Goal: Task Accomplishment & Management: Use online tool/utility

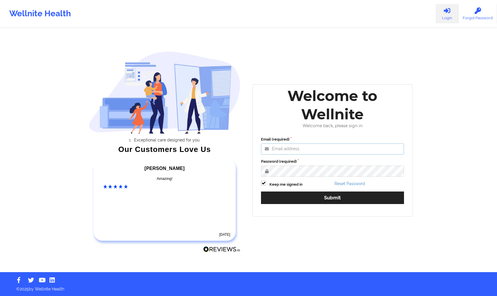
click at [348, 154] on input "Email (required)" at bounding box center [332, 148] width 143 height 11
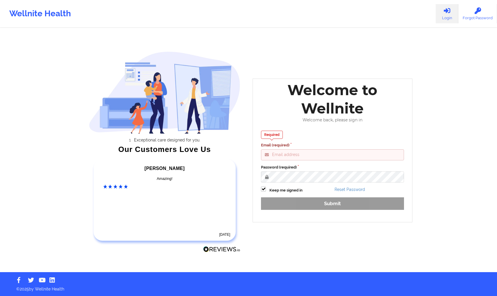
type input "[PERSON_NAME][EMAIL_ADDRESS][DOMAIN_NAME]"
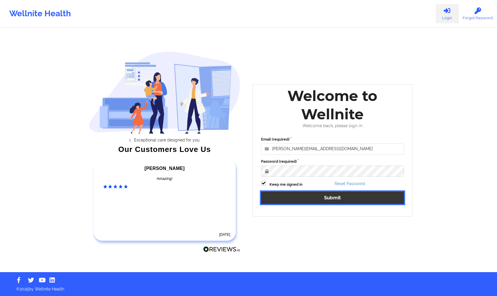
click at [341, 201] on button "Submit" at bounding box center [332, 197] width 143 height 13
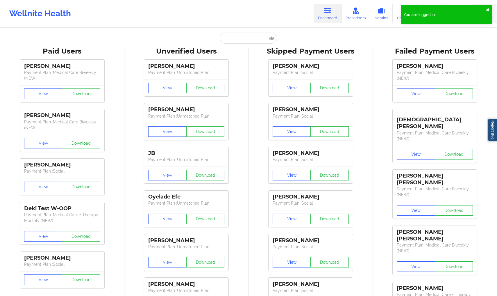
click at [488, 9] on button "✖︎" at bounding box center [487, 10] width 3 height 5
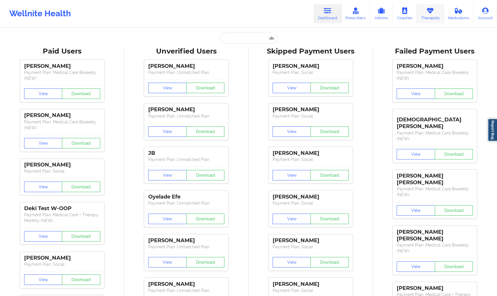
click at [433, 19] on link "Therapists" at bounding box center [430, 13] width 27 height 19
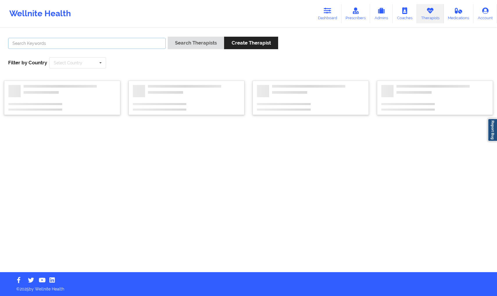
click at [60, 44] on input "text" at bounding box center [87, 43] width 158 height 11
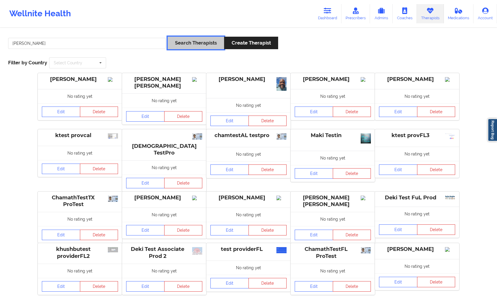
click at [183, 48] on button "Search Therapists" at bounding box center [196, 43] width 56 height 13
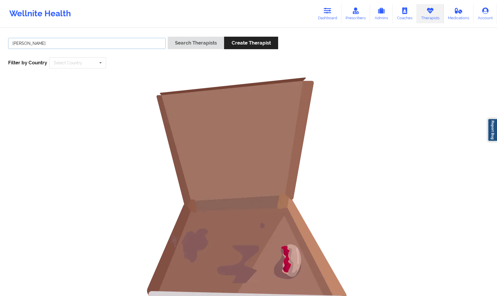
drag, startPoint x: 90, startPoint y: 42, endPoint x: 0, endPoint y: 38, distance: 89.9
click at [0, 38] on div "[PERSON_NAME] Search Therapists Create Therapist Filter by Country Select Count…" at bounding box center [248, 179] width 497 height 302
click at [183, 43] on button "Search Therapists" at bounding box center [196, 43] width 56 height 13
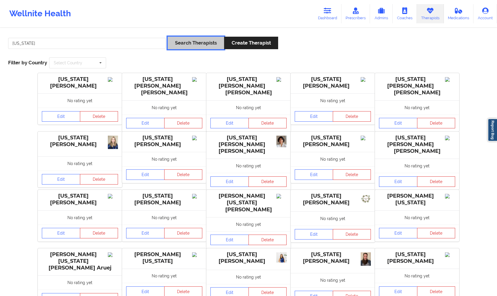
scroll to position [34, 0]
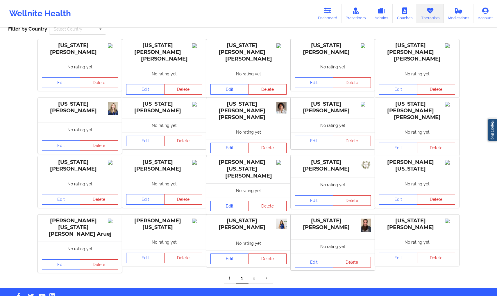
click at [255, 272] on link "2" at bounding box center [255, 278] width 12 height 12
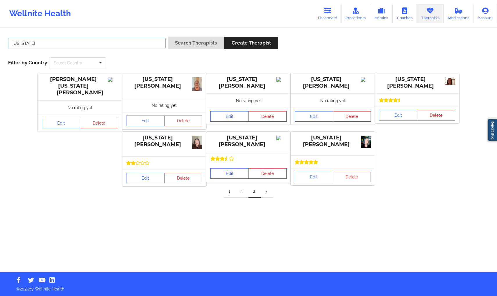
drag, startPoint x: 51, startPoint y: 44, endPoint x: 0, endPoint y: 43, distance: 51.2
click at [0, 43] on div "[US_STATE] Search Therapists Create Therapist Filter by Country Select Country …" at bounding box center [248, 149] width 497 height 243
type input "[PERSON_NAME]"
click at [182, 42] on button "Search Therapists" at bounding box center [196, 43] width 56 height 13
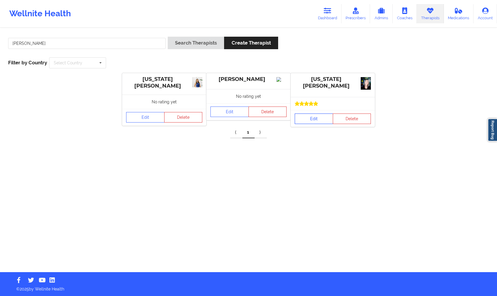
click at [308, 115] on link "Edit" at bounding box center [314, 118] width 38 height 10
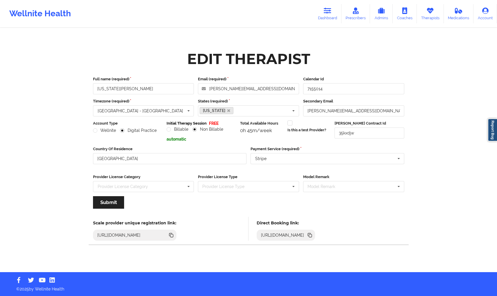
click at [312, 236] on icon at bounding box center [310, 235] width 3 height 3
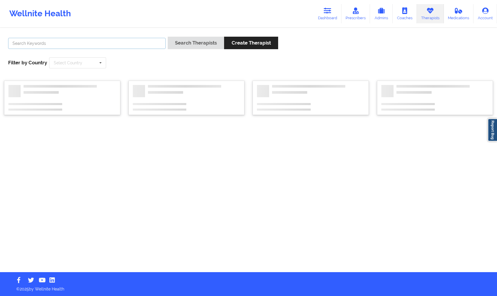
click at [90, 44] on input "text" at bounding box center [87, 43] width 158 height 11
type input "anais"
click at [204, 42] on button "Search Therapists" at bounding box center [196, 43] width 56 height 13
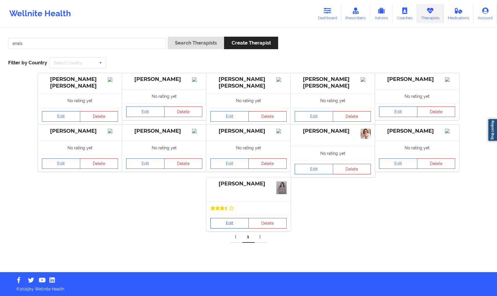
click at [221, 227] on link "Edit" at bounding box center [230, 223] width 38 height 10
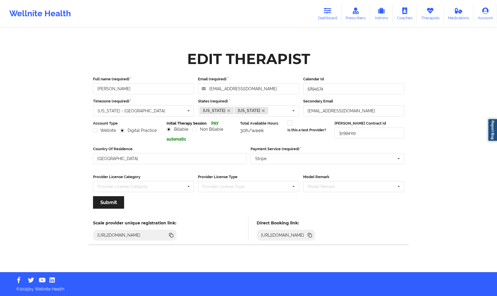
click at [312, 236] on icon at bounding box center [310, 235] width 3 height 3
click at [325, 16] on link "Dashboard" at bounding box center [328, 13] width 28 height 19
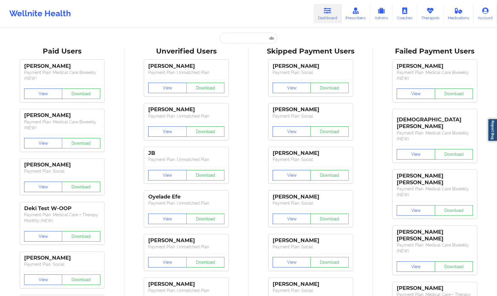
click at [221, 33] on div at bounding box center [249, 38] width 58 height 11
click at [232, 37] on input "text" at bounding box center [249, 38] width 58 height 11
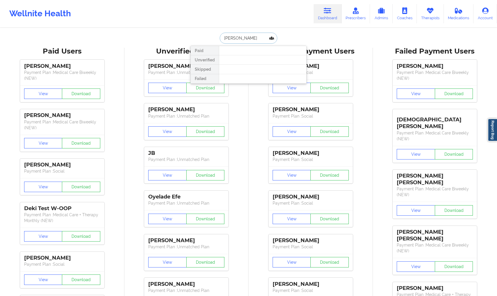
click at [228, 38] on input "[PERSON_NAME]" at bounding box center [249, 38] width 58 height 11
type input "[PERSON_NAME]"
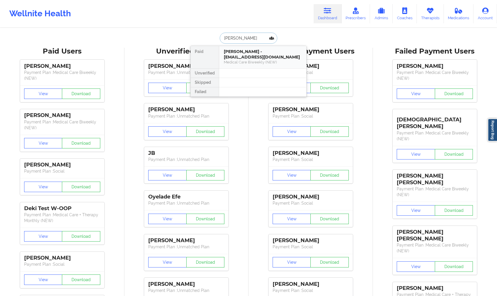
click at [279, 65] on div "[PERSON_NAME] - [EMAIL_ADDRESS][DOMAIN_NAME] Medical Care Biweekly (NEW)" at bounding box center [262, 57] width 87 height 22
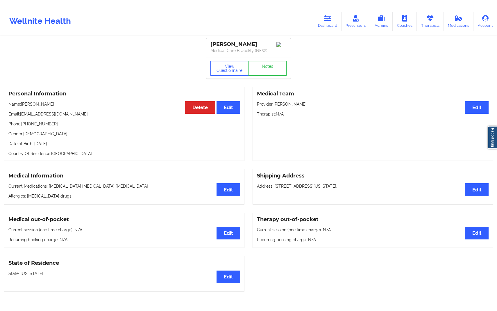
scroll to position [10, 0]
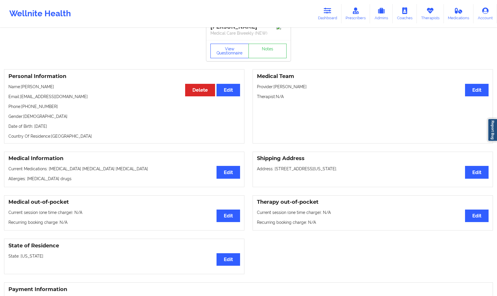
click at [229, 54] on button "View Questionnaire" at bounding box center [230, 51] width 38 height 15
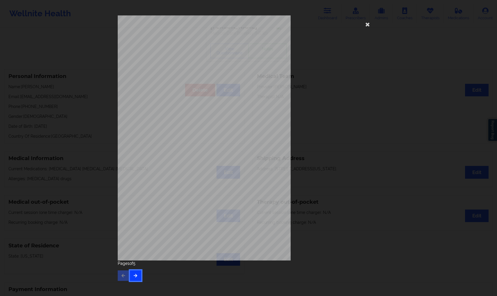
click at [135, 273] on icon "button" at bounding box center [135, 274] width 5 height 3
click at [144, 274] on div "Page 5 of 5" at bounding box center [249, 270] width 262 height 20
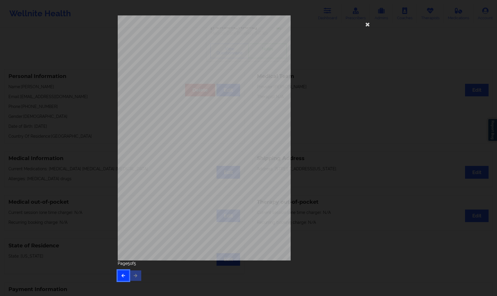
click at [122, 275] on icon "button" at bounding box center [123, 274] width 5 height 3
click at [122, 275] on div "Page 2 of 5" at bounding box center [249, 270] width 262 height 20
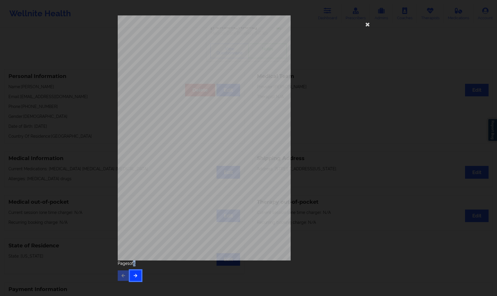
click at [138, 274] on icon "button" at bounding box center [135, 274] width 5 height 3
click at [126, 277] on button "button" at bounding box center [123, 275] width 11 height 10
click at [137, 276] on icon "button" at bounding box center [135, 274] width 5 height 3
